Goal: Task Accomplishment & Management: Use online tool/utility

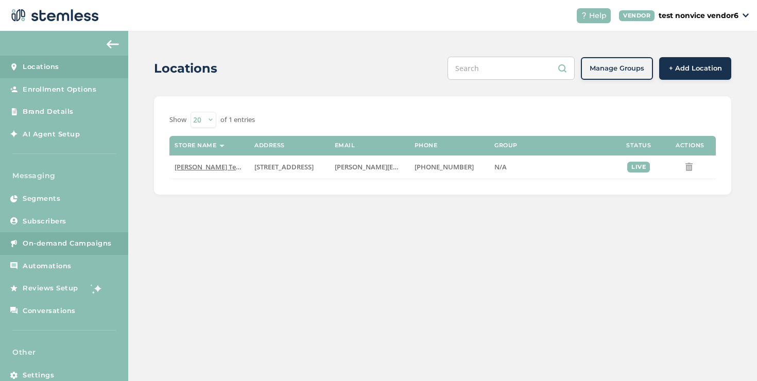
click at [38, 248] on link "On-demand Campaigns" at bounding box center [64, 243] width 128 height 23
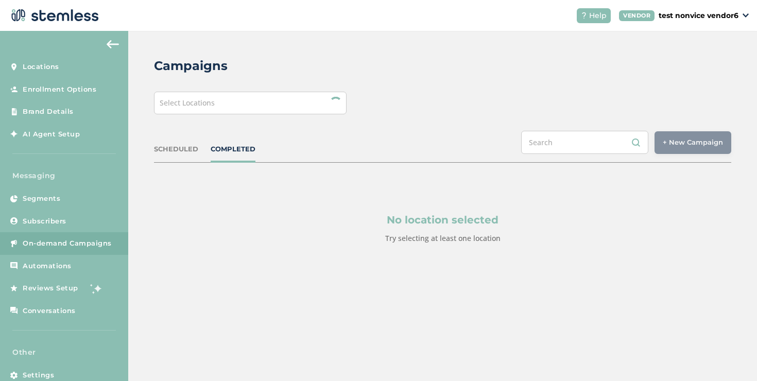
click at [175, 90] on div "Campaigns Select Locations SCHEDULED COMPLETED + New Campaign Select location(s…" at bounding box center [442, 175] width 629 height 288
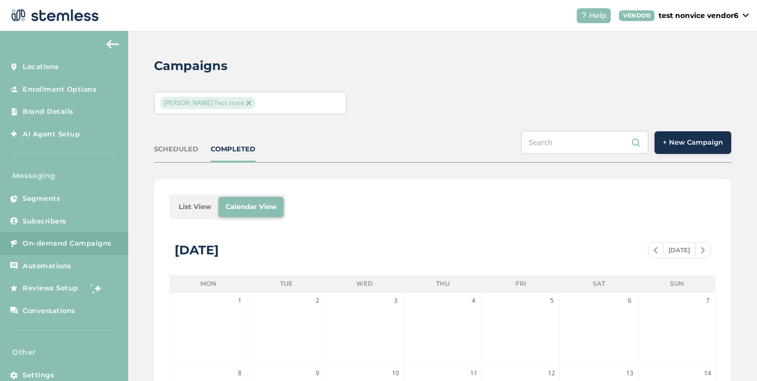
click at [175, 93] on div "[PERSON_NAME] Test store" at bounding box center [250, 103] width 193 height 23
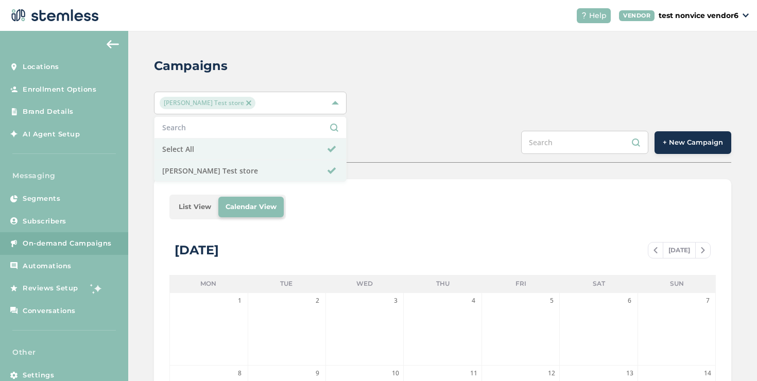
click at [424, 167] on div "Campaigns [PERSON_NAME] Test store Select All [PERSON_NAME] Test store SCHEDULE…" at bounding box center [442, 364] width 629 height 666
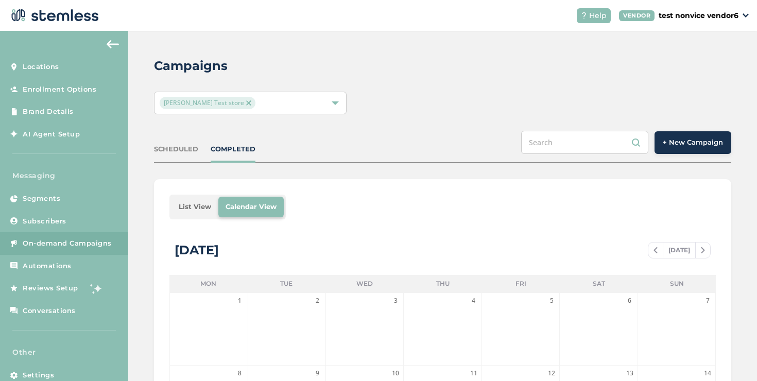
click at [201, 214] on li "List View" at bounding box center [195, 207] width 47 height 21
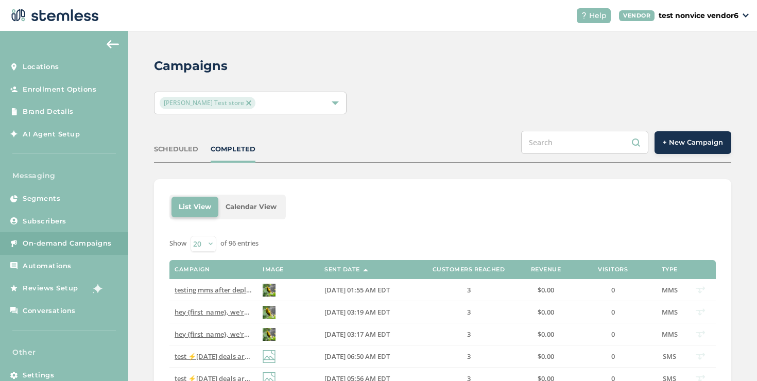
click at [663, 148] on button "+ New Campaign" at bounding box center [693, 142] width 77 height 23
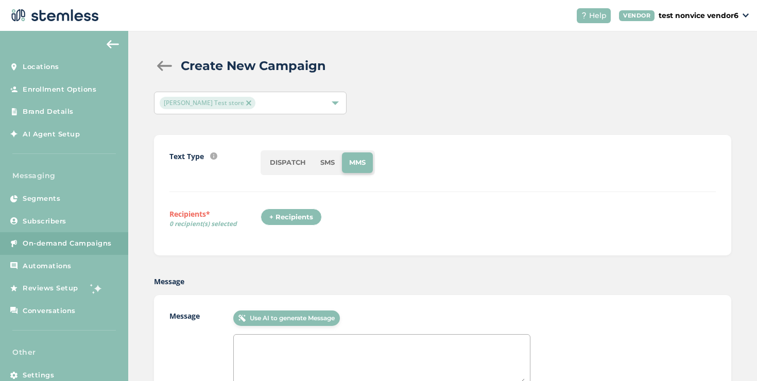
click at [305, 211] on div "+ Recipients" at bounding box center [291, 218] width 61 height 18
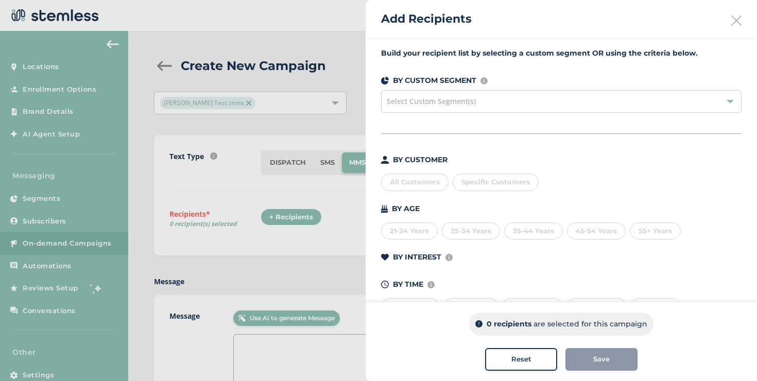
click at [467, 179] on span "Specific Customers" at bounding box center [495, 182] width 68 height 8
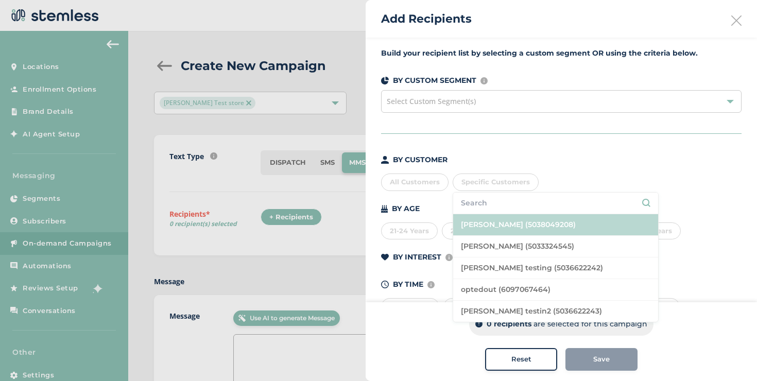
click at [469, 225] on li "[PERSON_NAME] (5038049208)" at bounding box center [555, 225] width 205 height 22
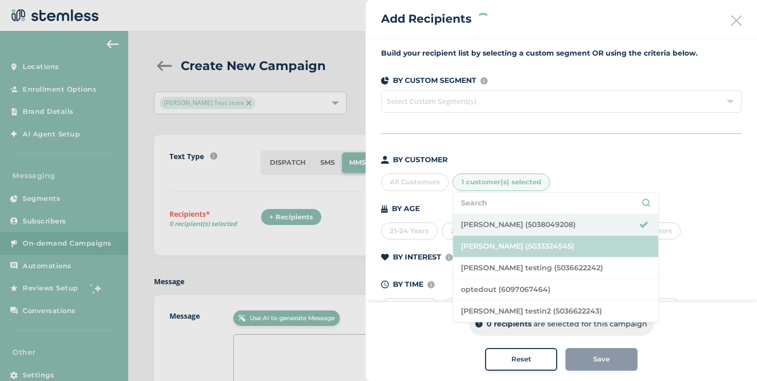
click at [475, 241] on li "[PERSON_NAME] (5033324545)" at bounding box center [555, 247] width 205 height 22
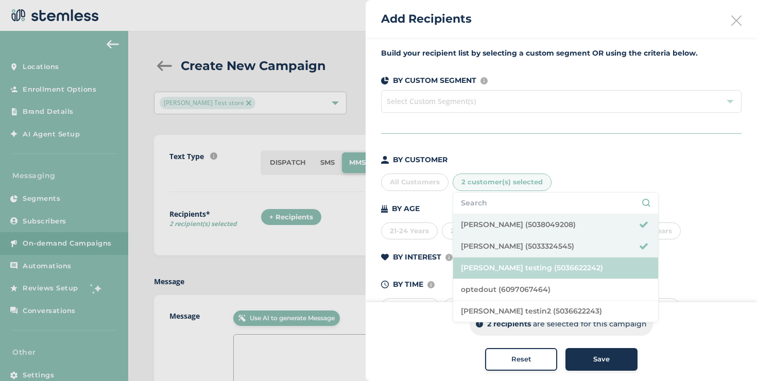
click at [477, 268] on li "[PERSON_NAME] testing (5036622242)" at bounding box center [555, 269] width 205 height 22
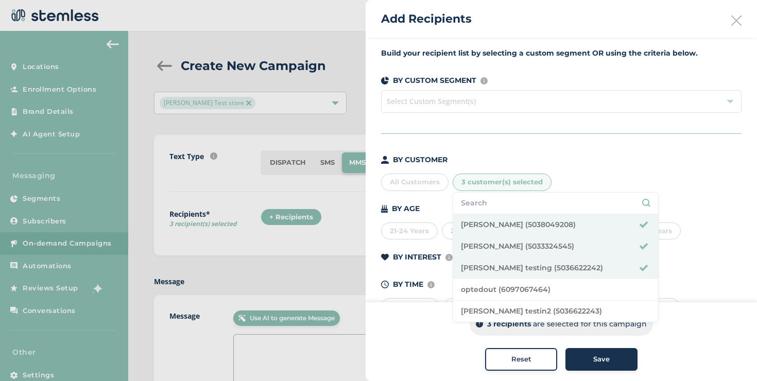
click at [567, 358] on button "Save" at bounding box center [602, 359] width 72 height 23
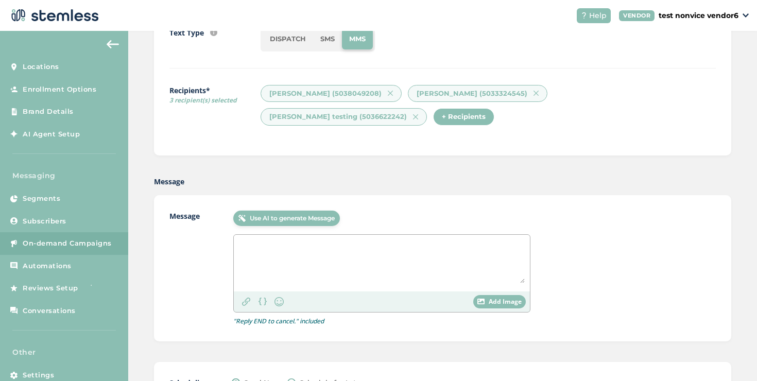
scroll to position [211, 0]
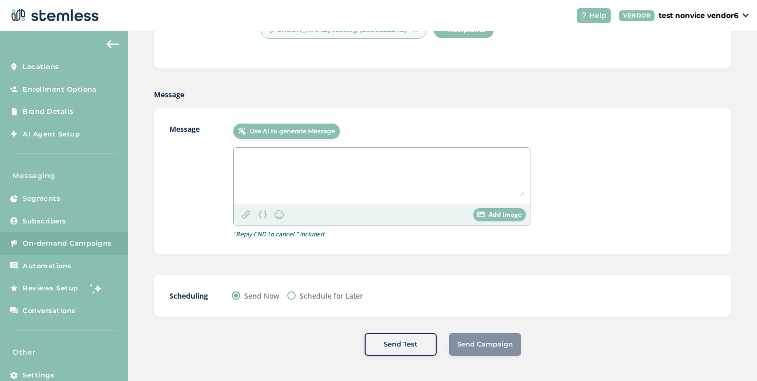
click at [313, 169] on textarea at bounding box center [382, 174] width 286 height 43
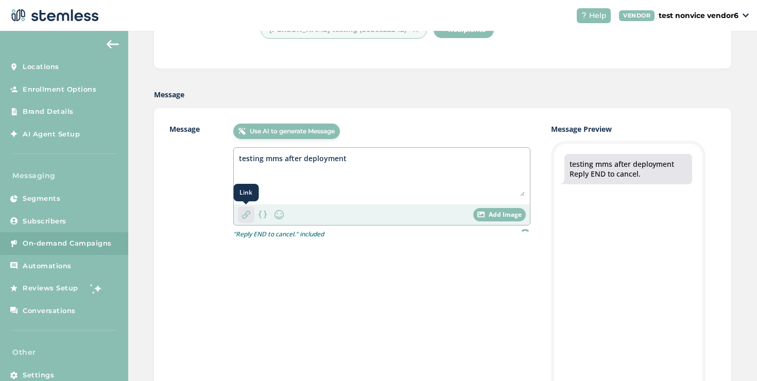
type textarea "testing mms after deployment"
click at [250, 213] on div "Link" at bounding box center [246, 215] width 16 height 16
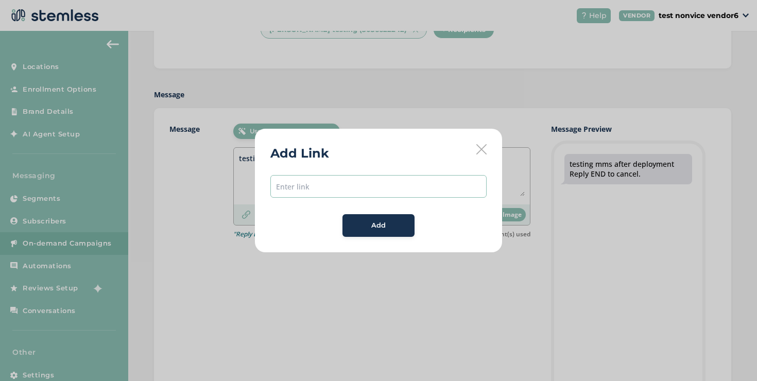
click at [287, 194] on input "text" at bounding box center [378, 186] width 216 height 23
click at [319, 207] on span "Add" at bounding box center [378, 206] width 216 height 62
click at [296, 190] on input "text" at bounding box center [378, 186] width 216 height 23
type input "[URL][DOMAIN_NAME]"
click at [387, 222] on div "Add" at bounding box center [379, 225] width 56 height 10
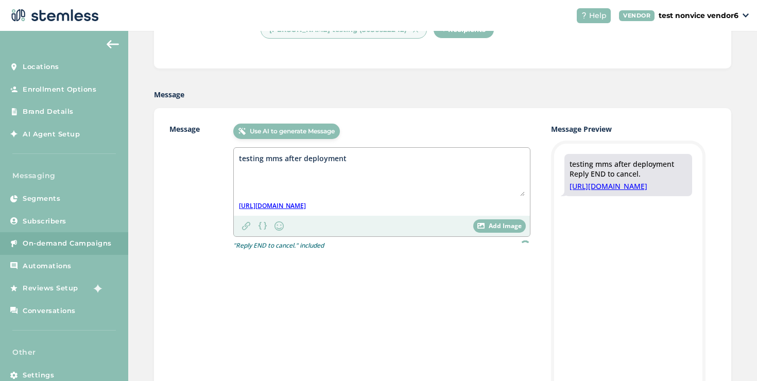
click at [480, 228] on div "Add Image" at bounding box center [499, 225] width 53 height 13
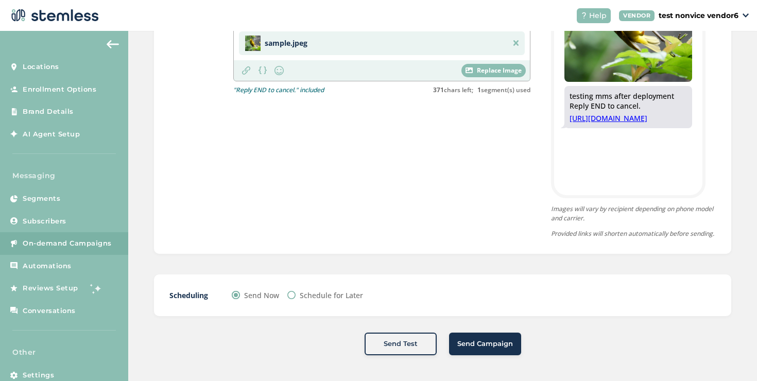
scroll to position [251, 0]
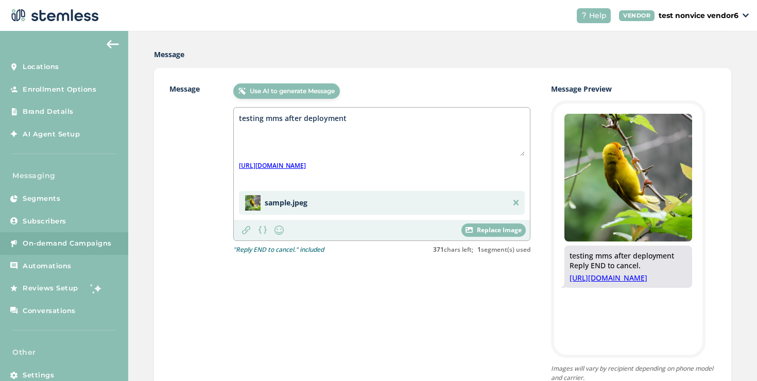
click at [239, 117] on textarea "testing mms after deployment" at bounding box center [382, 134] width 286 height 43
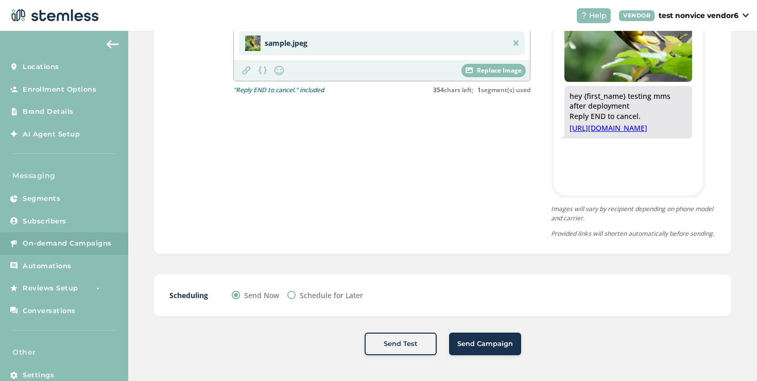
scroll to position [419, 0]
type textarea "hey {first_name} testing mms after deployment"
click at [453, 341] on button "Send Campaign" at bounding box center [485, 344] width 72 height 23
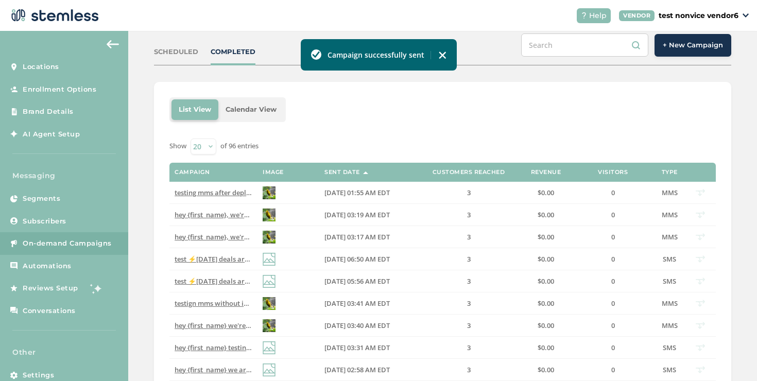
scroll to position [67, 0]
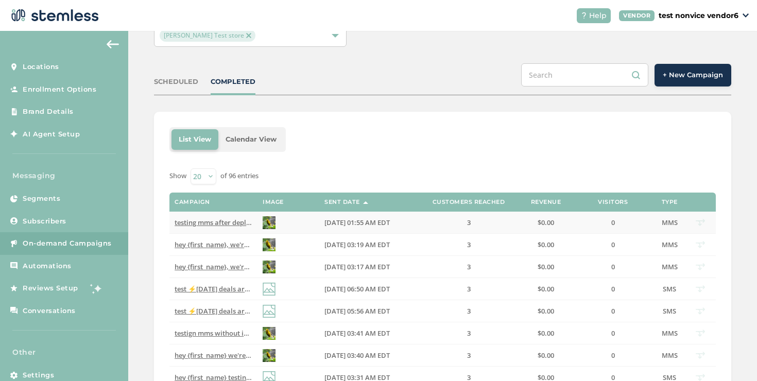
click at [219, 222] on span "testing mms after deployment from non-voce Reply END to cancel" at bounding box center [279, 222] width 208 height 9
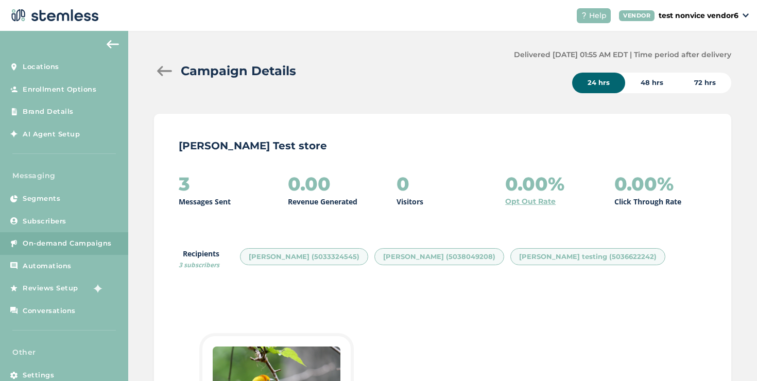
scroll to position [6, 0]
click at [168, 72] on div at bounding box center [164, 72] width 21 height 10
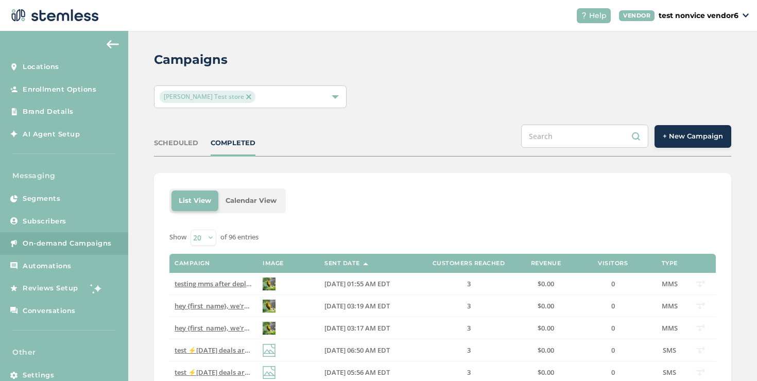
click at [246, 141] on div "COMPLETED" at bounding box center [233, 143] width 45 height 10
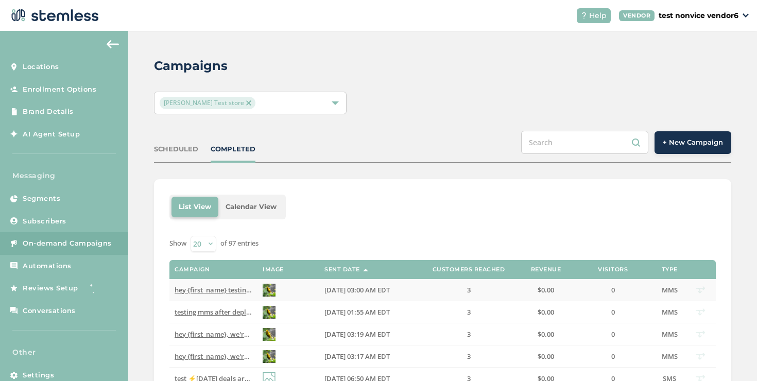
click at [230, 290] on span "hey {first_name} testing mms after deployment Reply END to cancel" at bounding box center [282, 289] width 214 height 9
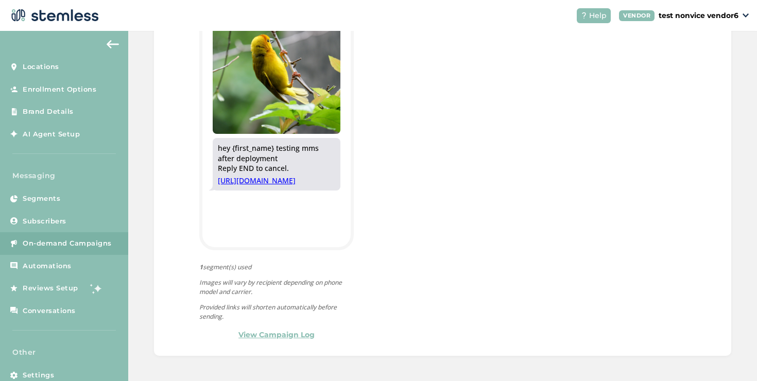
scroll to position [348, 0]
click at [267, 331] on link "View Campaign Log" at bounding box center [276, 334] width 76 height 11
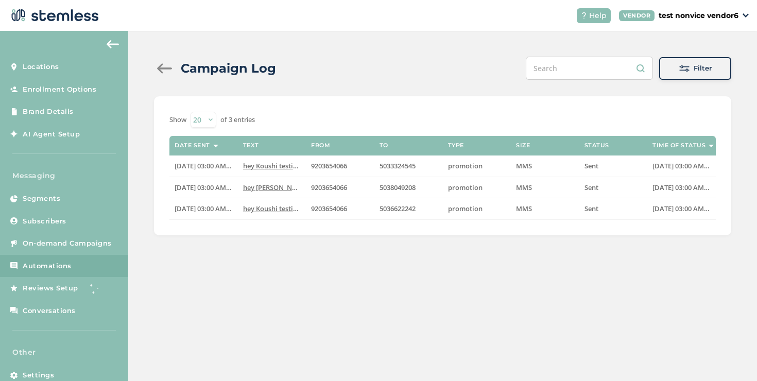
click at [75, 265] on link "Automations" at bounding box center [64, 266] width 128 height 23
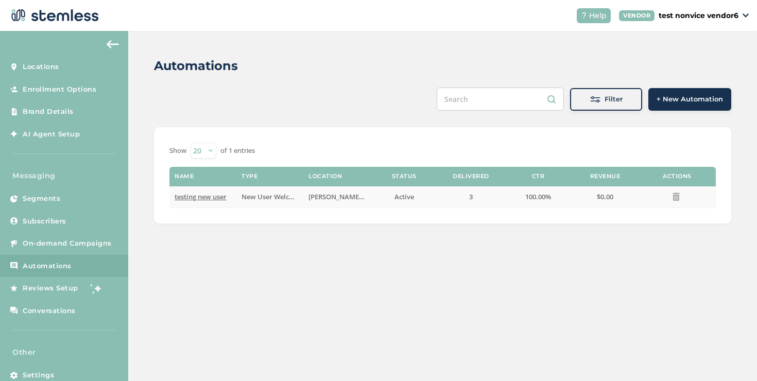
click at [193, 199] on span "testing new user" at bounding box center [201, 196] width 52 height 9
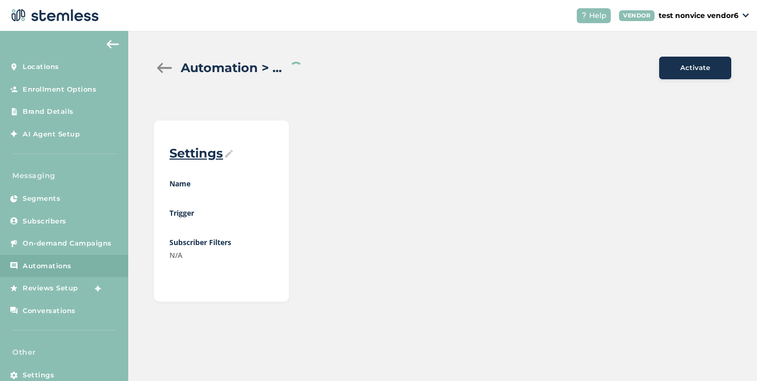
click at [677, 77] on button "Activate" at bounding box center [695, 68] width 72 height 23
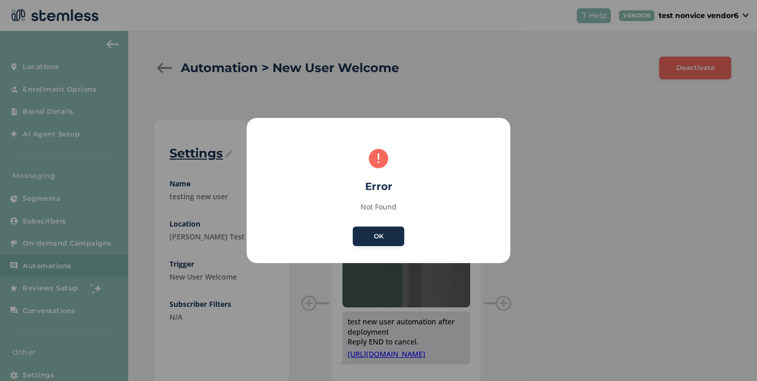
click at [399, 233] on button "OK" at bounding box center [379, 237] width 52 height 20
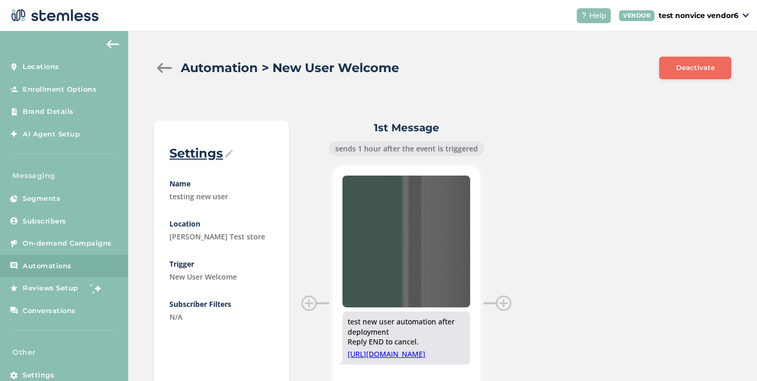
click at [707, 65] on span "Deactivate" at bounding box center [695, 68] width 39 height 10
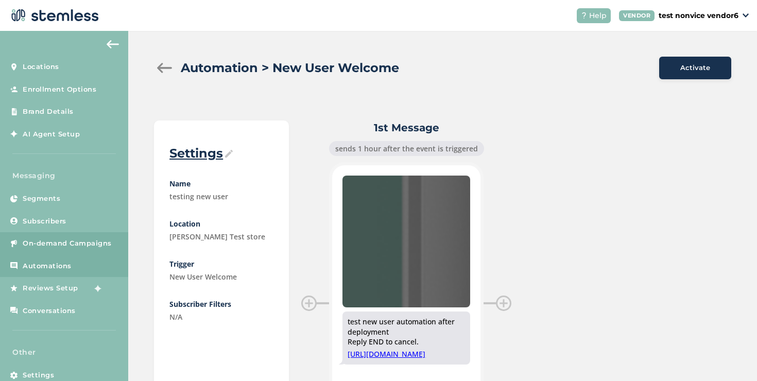
click at [72, 249] on link "On-demand Campaigns" at bounding box center [64, 243] width 128 height 23
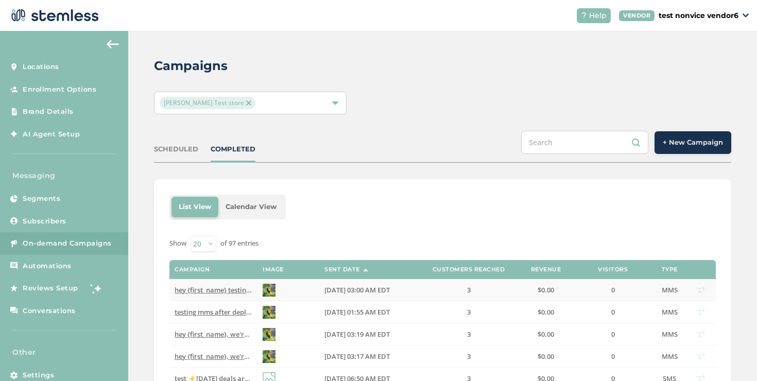
click at [190, 295] on td "hey {first_name} testing mms after deployment Reply END to cancel" at bounding box center [213, 290] width 88 height 22
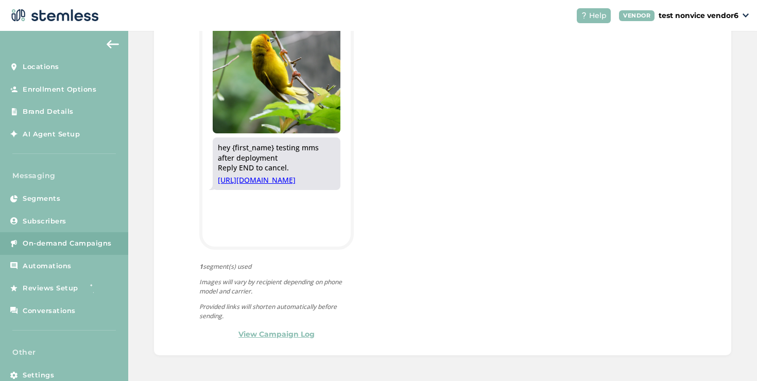
scroll to position [331, 0]
